Goal: Transaction & Acquisition: Obtain resource

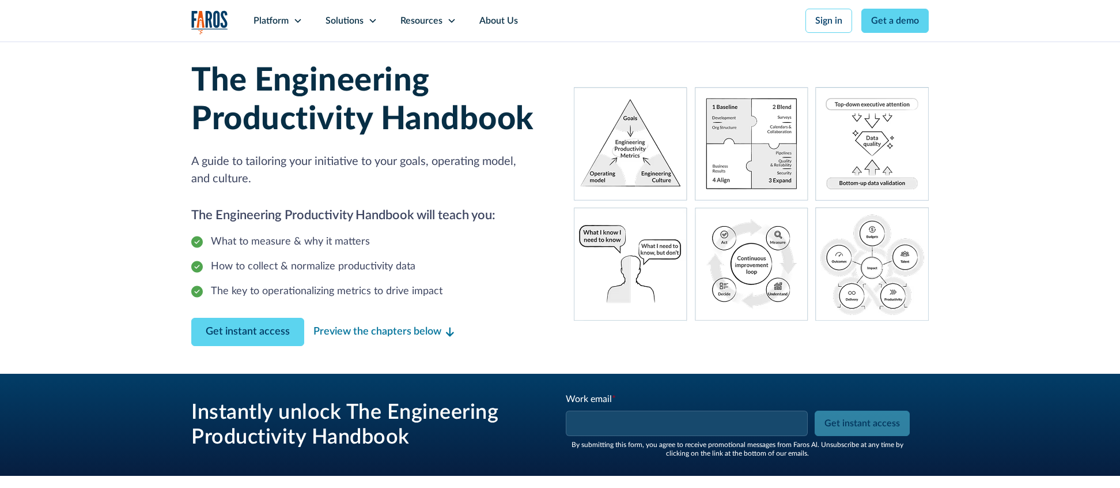
scroll to position [33, 0]
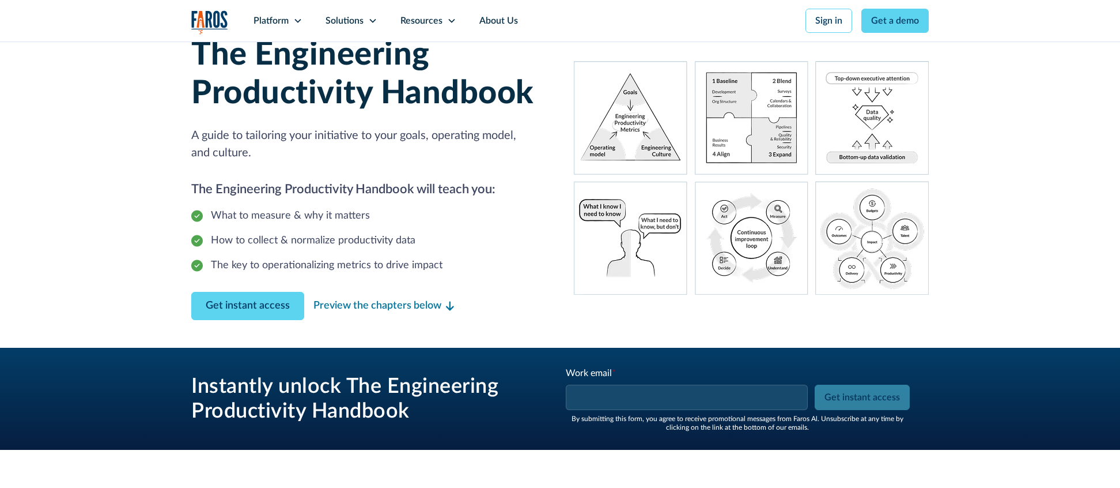
click at [651, 397] on input "Work email *" at bounding box center [687, 396] width 242 height 25
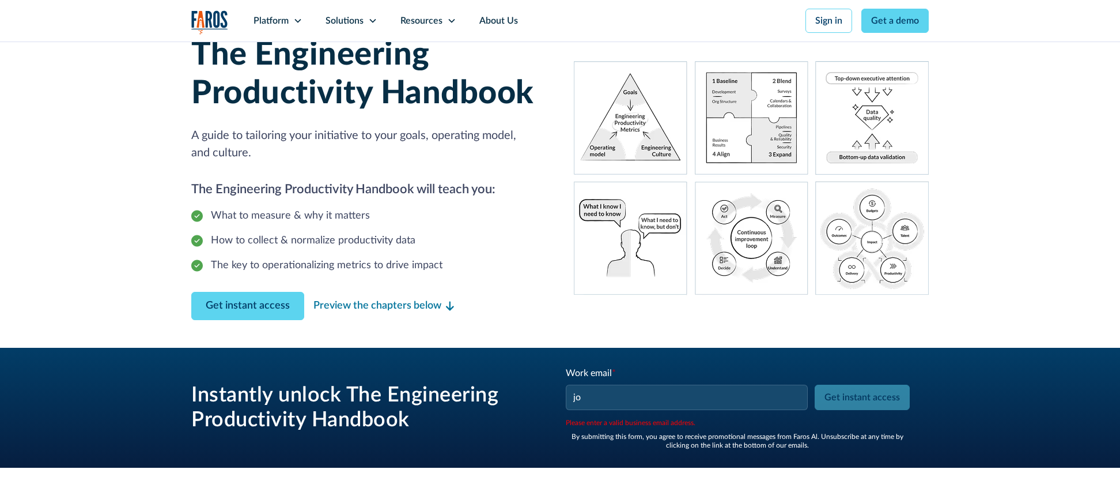
scroll to position [0, 0]
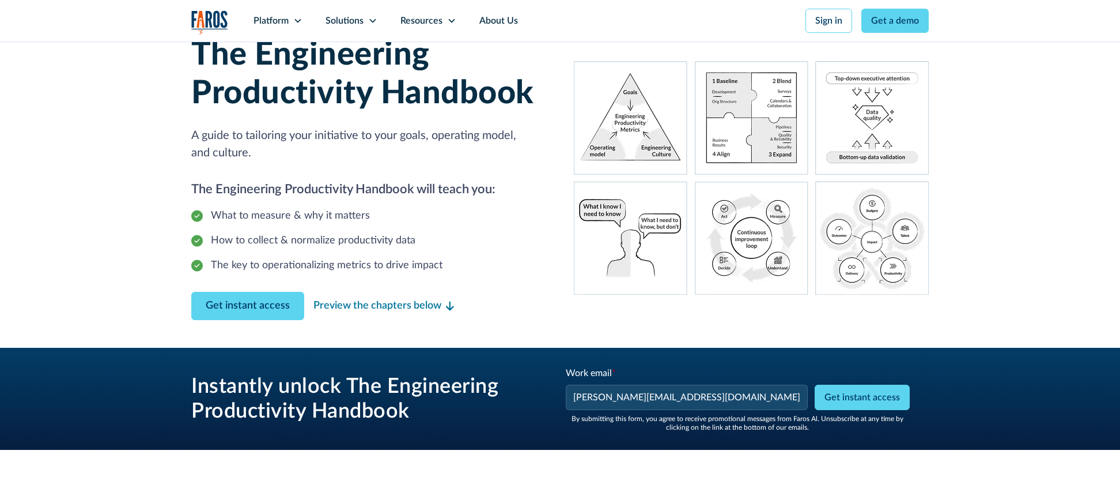
type input "[PERSON_NAME][EMAIL_ADDRESS][DOMAIN_NAME]"
click at [519, 392] on h3 "Instantly unlock The Engineering Productivity Handbook" at bounding box center [364, 399] width 346 height 50
click at [890, 405] on input "Get instant access" at bounding box center [862, 396] width 95 height 25
type input "Get instant access"
